Goal: Obtain resource: Download file/media

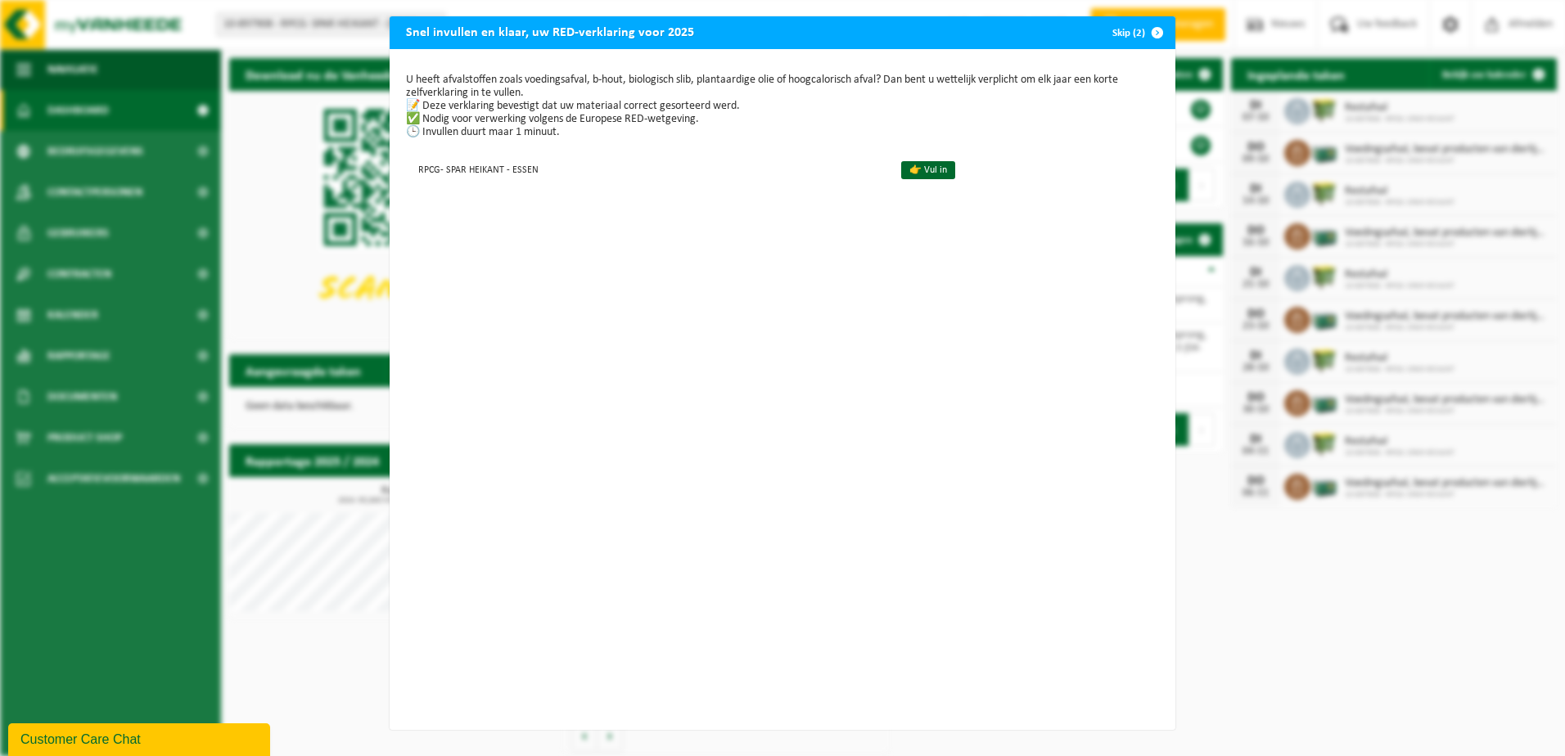
click at [1151, 34] on span "button" at bounding box center [1157, 32] width 33 height 33
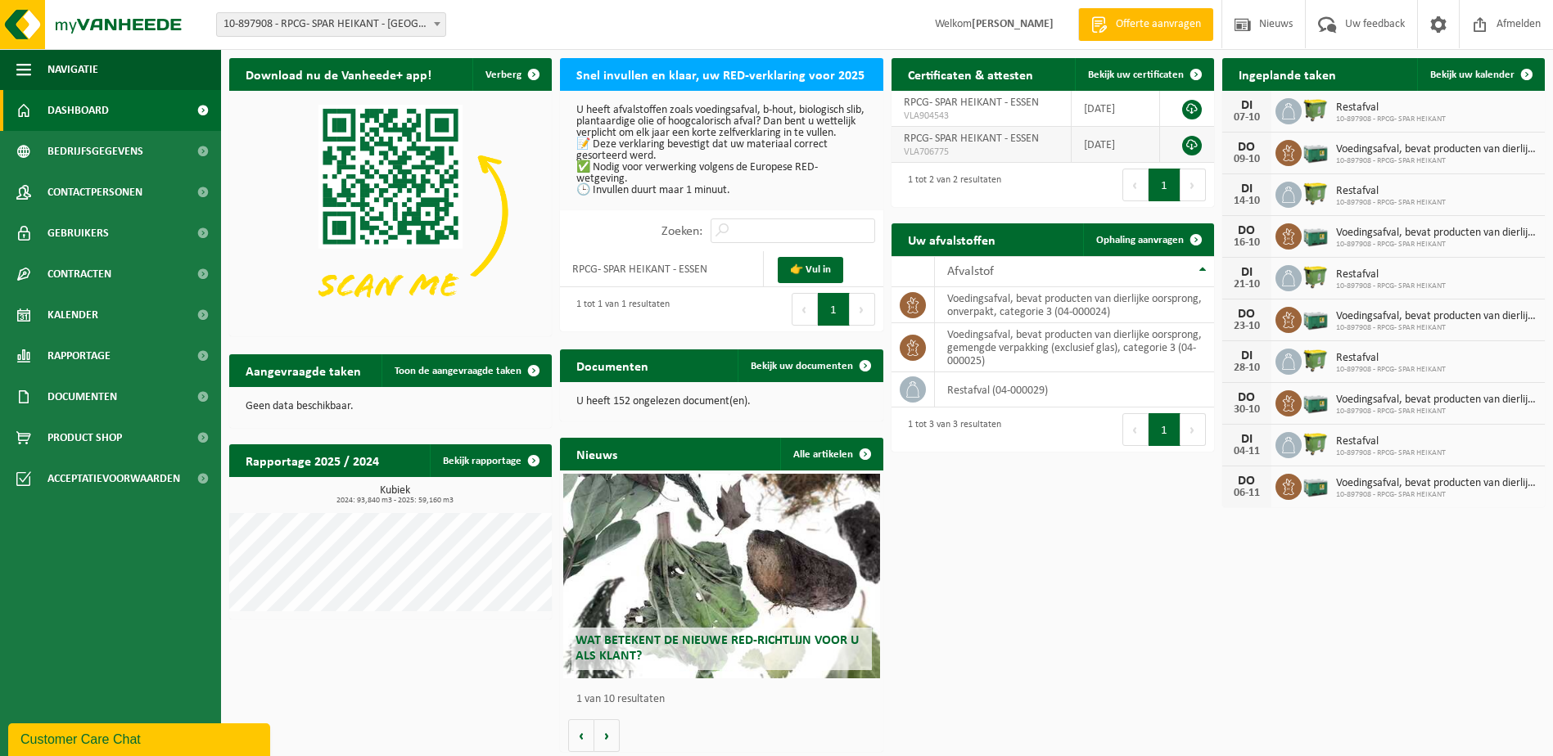
click at [1190, 144] on link at bounding box center [1192, 146] width 20 height 20
click at [121, 272] on link "Contracten" at bounding box center [110, 274] width 221 height 41
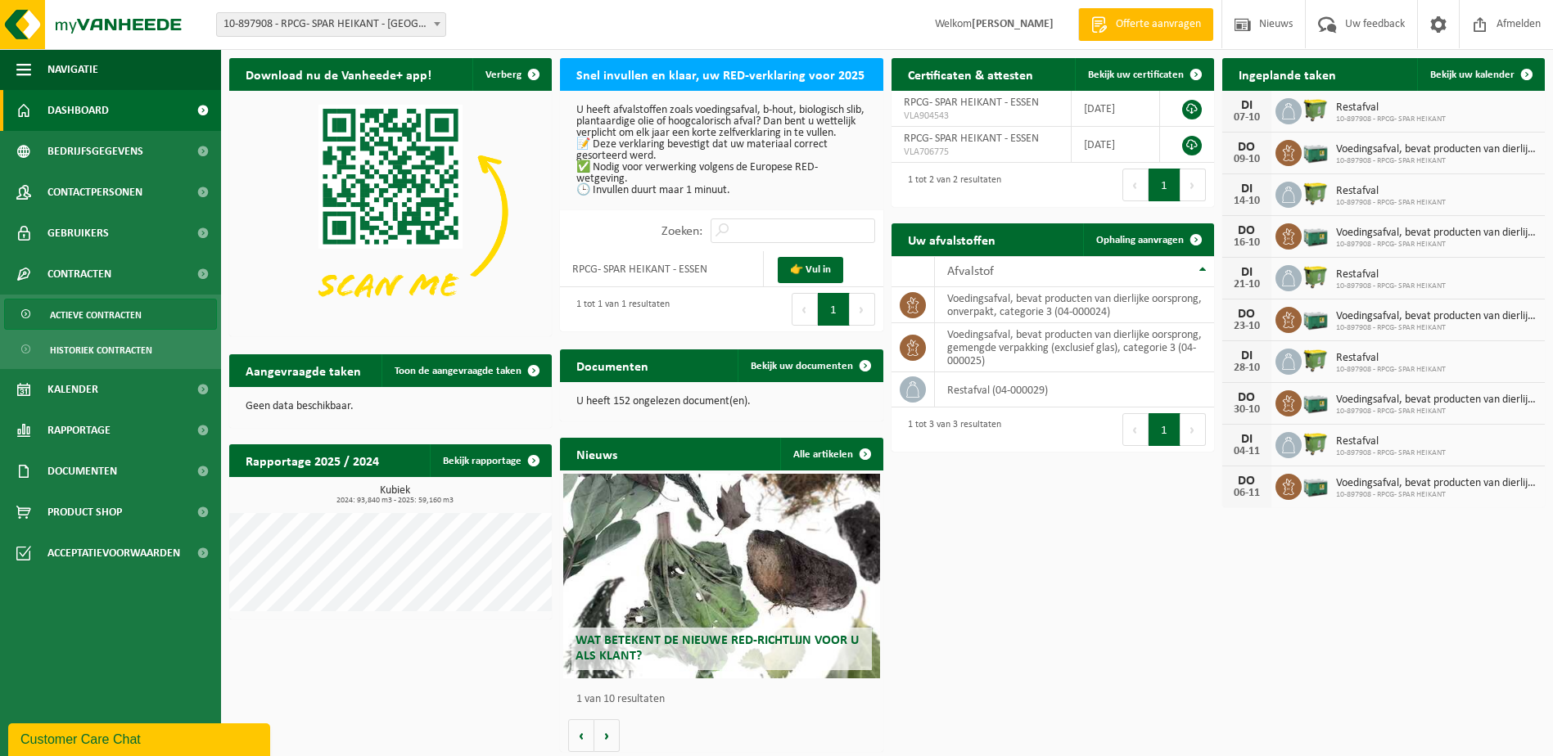
click at [114, 318] on span "Actieve contracten" at bounding box center [96, 315] width 92 height 31
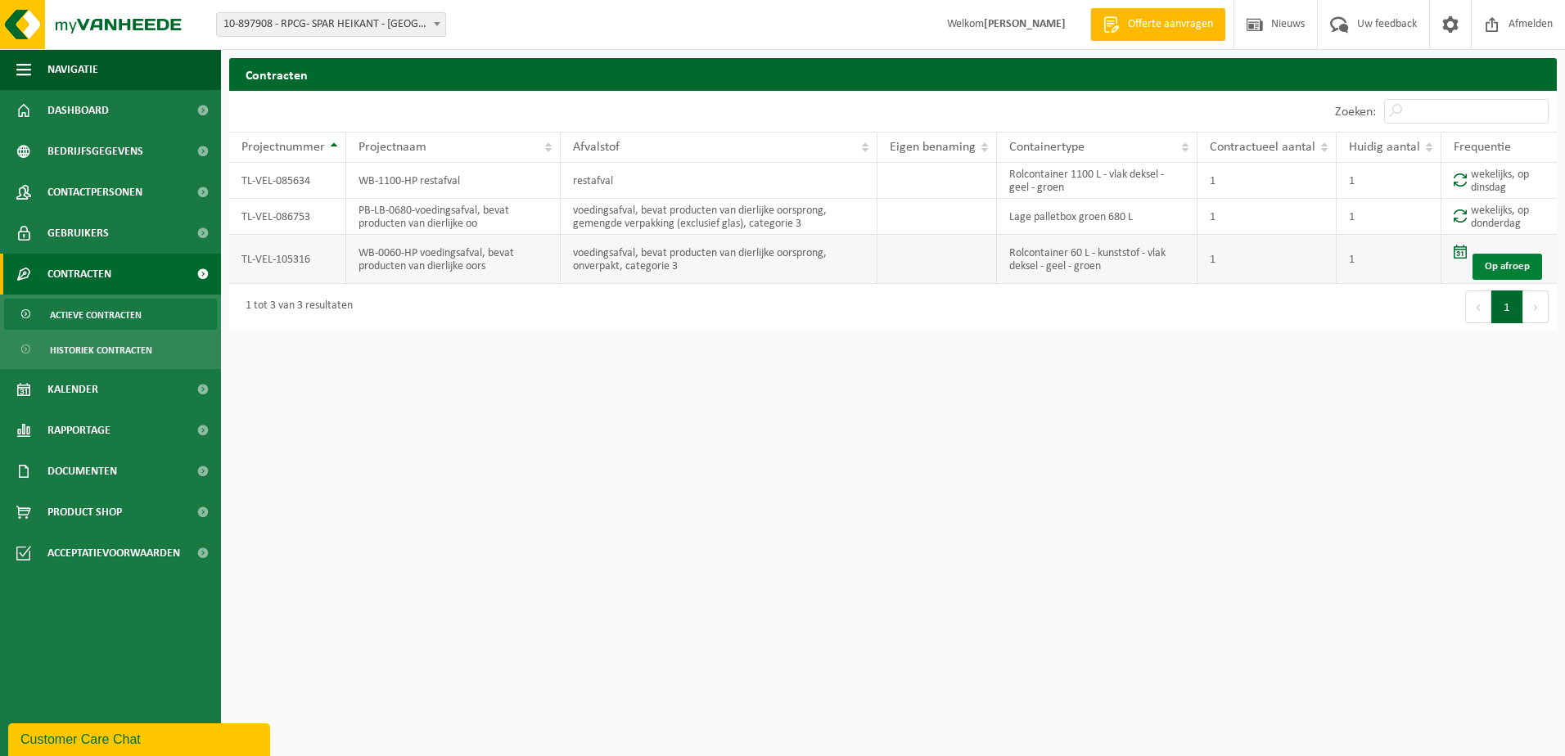
click at [1499, 265] on link "Op afroep" at bounding box center [1507, 267] width 70 height 26
